Goal: Transaction & Acquisition: Purchase product/service

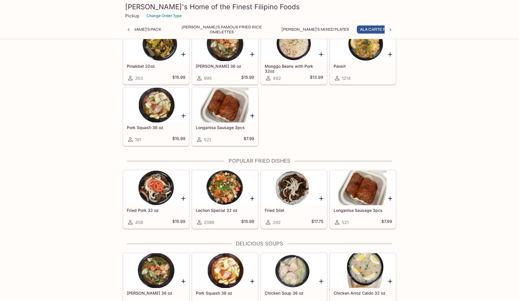
scroll to position [490, 0]
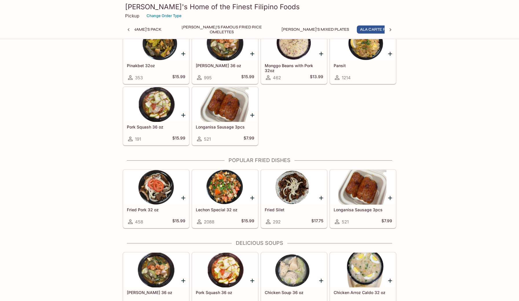
click at [222, 187] on div at bounding box center [225, 187] width 66 height 35
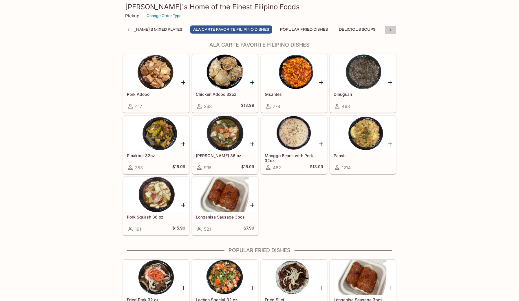
click at [390, 29] on icon at bounding box center [391, 30] width 6 height 6
click at [390, 29] on div "Monthly Special [PERSON_NAME]'s Pack [PERSON_NAME]'s Famous Fried Rice Omelette…" at bounding box center [260, 32] width 274 height 12
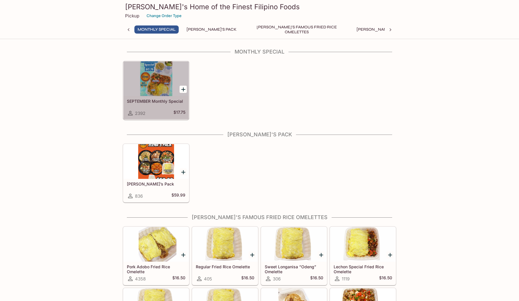
click at [150, 78] on div at bounding box center [156, 78] width 66 height 35
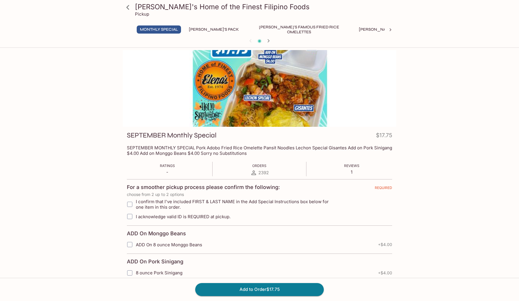
click at [390, 29] on icon at bounding box center [391, 29] width 2 height 3
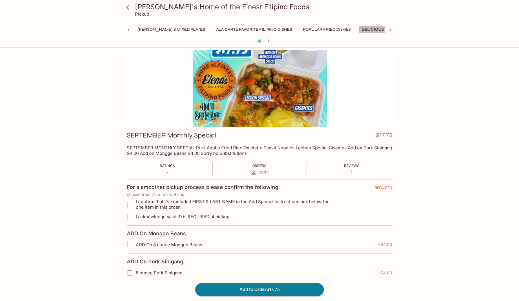
click at [359, 30] on button "Delicious Soups" at bounding box center [380, 30] width 43 height 8
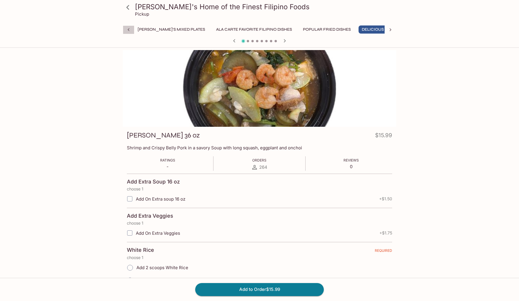
click at [128, 28] on icon at bounding box center [129, 30] width 6 height 6
click at [391, 30] on icon at bounding box center [391, 29] width 2 height 3
click at [406, 29] on button "Squid and Shrimp Dishes" at bounding box center [436, 30] width 61 height 8
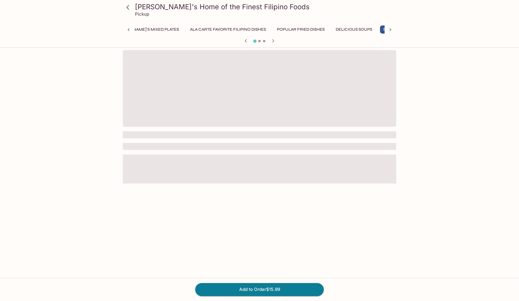
scroll to position [0, 251]
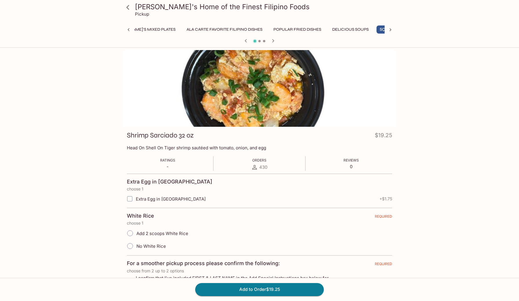
click at [391, 29] on icon at bounding box center [391, 30] width 6 height 6
click at [391, 29] on button "Additional Items" at bounding box center [413, 30] width 44 height 8
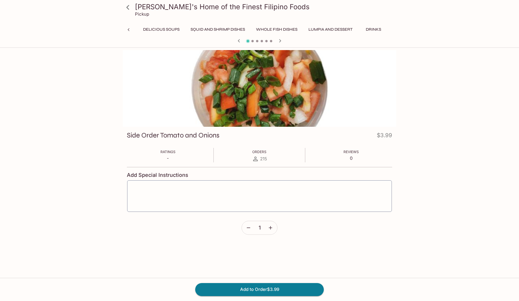
scroll to position [0, 0]
click at [361, 29] on button "Drinks" at bounding box center [374, 30] width 26 height 8
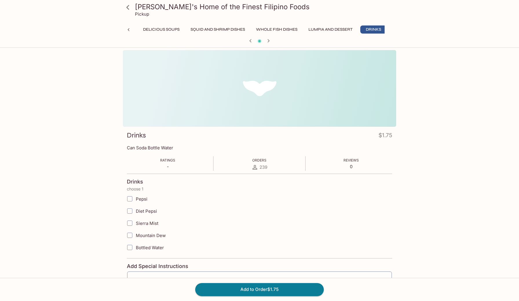
click at [306, 28] on button "Lumpia and Dessert" at bounding box center [331, 30] width 50 height 8
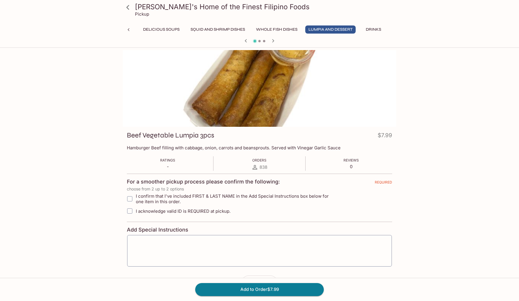
click at [247, 41] on icon "button" at bounding box center [246, 40] width 7 height 7
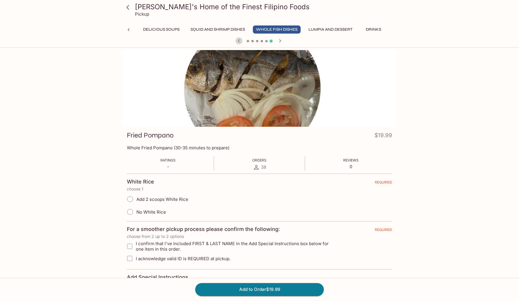
click at [238, 41] on icon "button" at bounding box center [239, 40] width 7 height 7
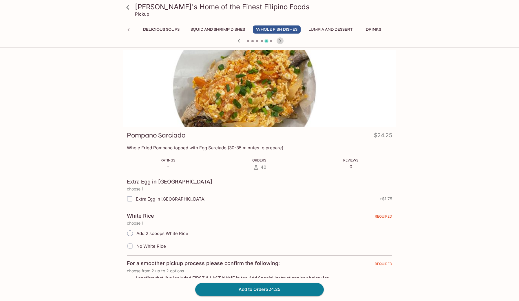
click at [281, 39] on icon "button" at bounding box center [280, 40] width 7 height 7
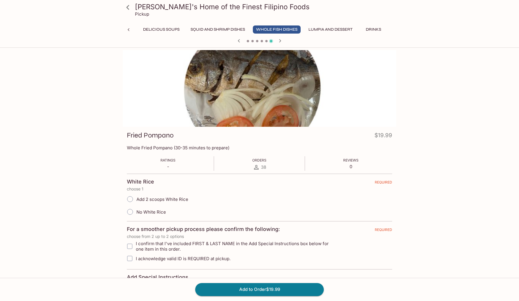
click at [239, 40] on icon "button" at bounding box center [239, 40] width 7 height 7
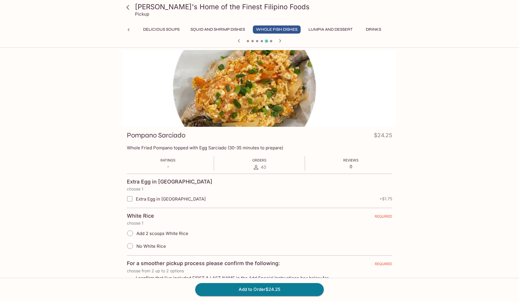
click at [128, 29] on icon at bounding box center [129, 30] width 6 height 6
click at [280, 41] on icon "button" at bounding box center [280, 40] width 7 height 7
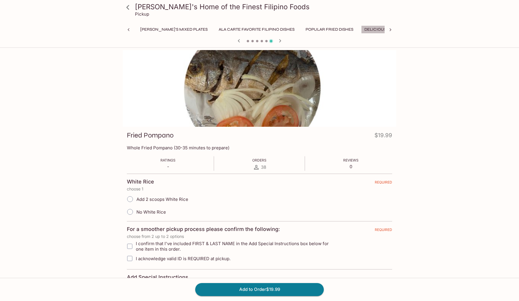
click at [361, 28] on button "Delicious Soups" at bounding box center [382, 30] width 43 height 8
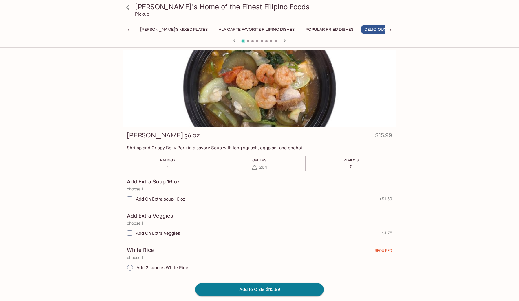
scroll to position [0, 0]
click at [285, 40] on icon "button" at bounding box center [285, 40] width 2 height 3
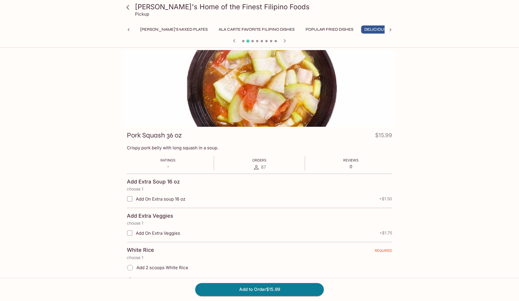
click at [285, 40] on icon "button" at bounding box center [285, 40] width 2 height 3
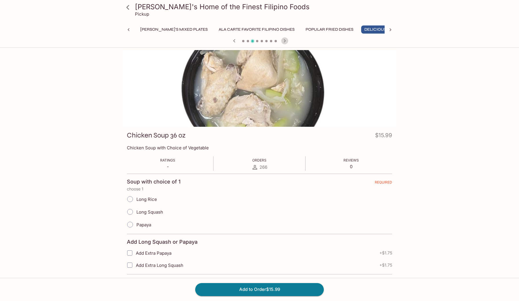
click at [285, 40] on icon "button" at bounding box center [285, 40] width 2 height 3
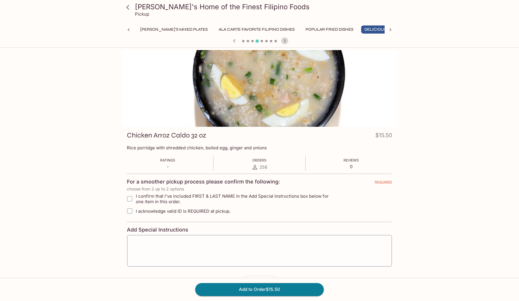
click at [285, 40] on icon "button" at bounding box center [285, 40] width 2 height 3
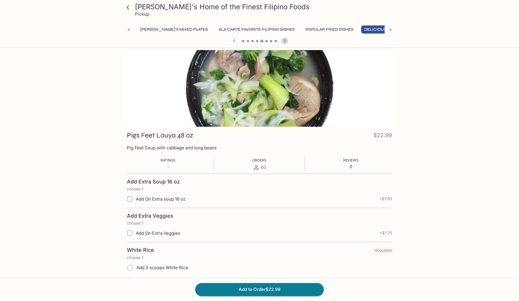
click at [285, 41] on icon "button" at bounding box center [284, 40] width 7 height 7
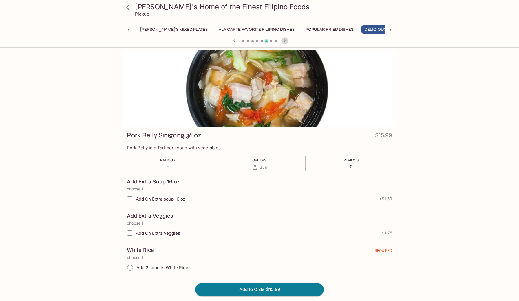
click at [285, 41] on icon "button" at bounding box center [284, 40] width 7 height 7
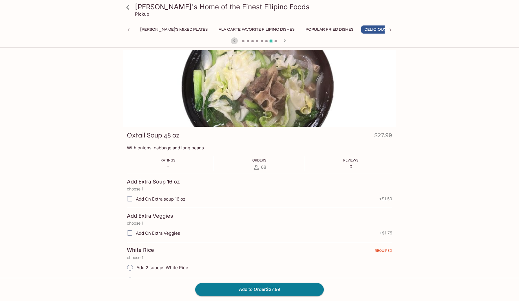
click at [235, 39] on icon "button" at bounding box center [234, 40] width 7 height 7
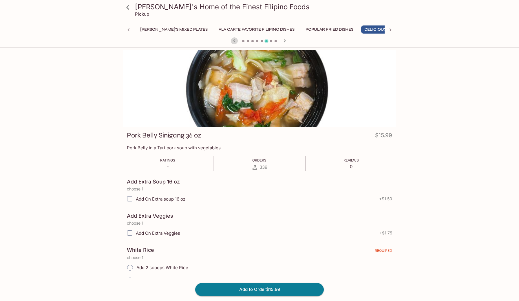
click at [234, 41] on icon "button" at bounding box center [234, 40] width 7 height 7
